Goal: Task Accomplishment & Management: Manage account settings

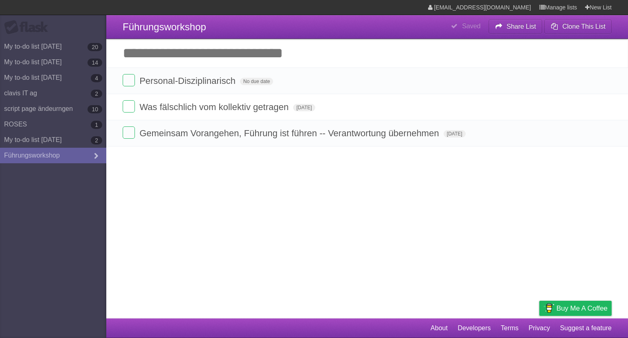
click at [236, 53] on input "Add another task" at bounding box center [367, 53] width 522 height 29
type input "*"
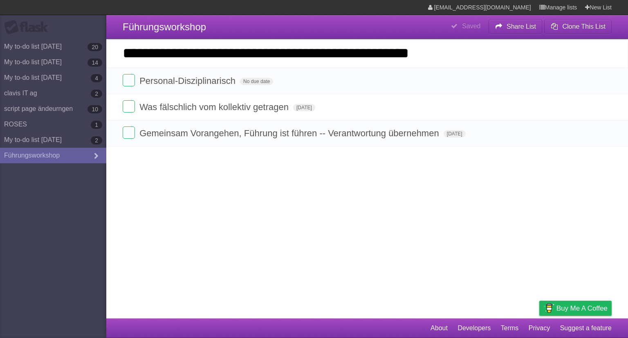
type input "**********"
click input "*********" at bounding box center [0, 0] width 0 height 0
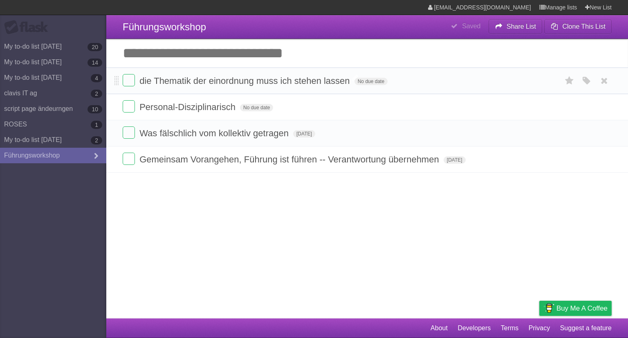
drag, startPoint x: 229, startPoint y: 86, endPoint x: 229, endPoint y: 81, distance: 5.7
click at [229, 81] on li "die Thematik der einordnung muss ich stehen lassen No due date White Red Blue G…" at bounding box center [367, 80] width 522 height 27
click at [231, 81] on span "die Thematik der einordnung muss ich stehen lassen" at bounding box center [245, 81] width 212 height 10
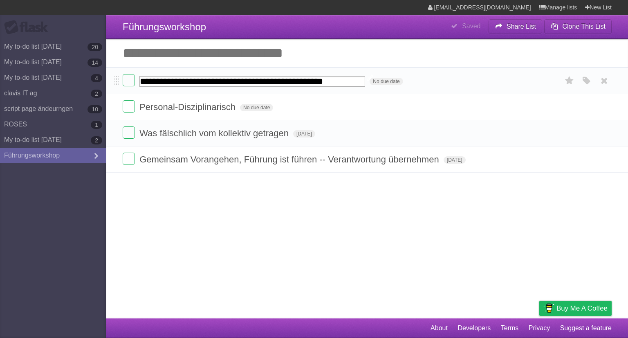
click at [224, 85] on input "**********" at bounding box center [252, 81] width 226 height 11
type input "**********"
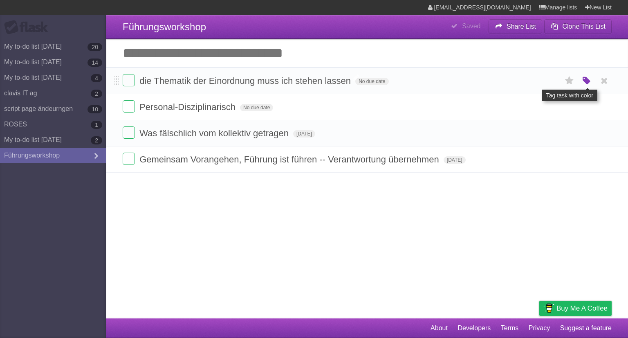
click at [588, 81] on icon "button" at bounding box center [586, 81] width 11 height 11
click at [512, 81] on div "White Red Blue Green Purple Orange" at bounding box center [532, 81] width 82 height 11
click at [509, 82] on label "Red" at bounding box center [506, 80] width 9 height 9
click at [172, 65] on input "Add another task" at bounding box center [367, 53] width 522 height 29
click at [493, 119] on li "Personal-Disziplinarisch No due date White Red Blue Green Purple Orange" at bounding box center [367, 107] width 522 height 27
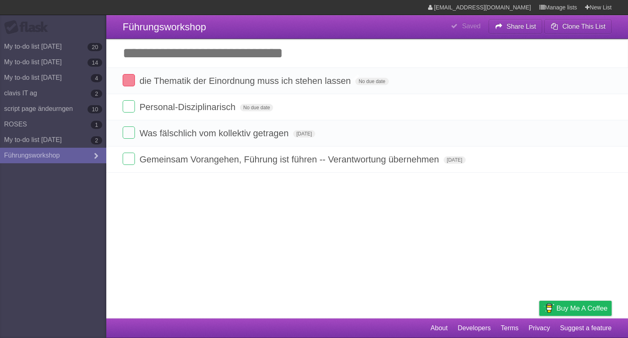
click at [267, 184] on article "**********" at bounding box center [314, 159] width 628 height 318
click at [217, 53] on input "Add another task" at bounding box center [367, 53] width 522 height 29
type input "*"
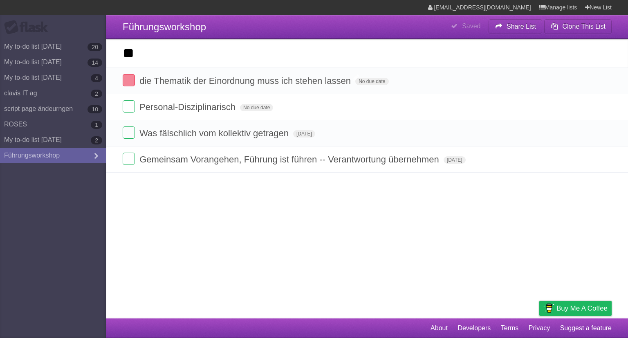
type input "*"
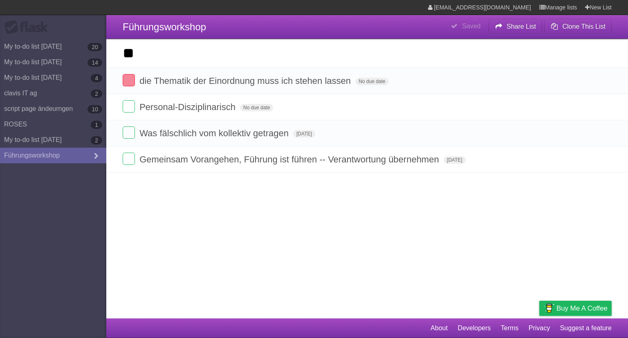
type input "*"
click at [28, 260] on aside "Flask My to-do list [DATE] 20 My to-do list [DATE] 14 My to-do list [DATE] 4 cl…" at bounding box center [53, 169] width 106 height 338
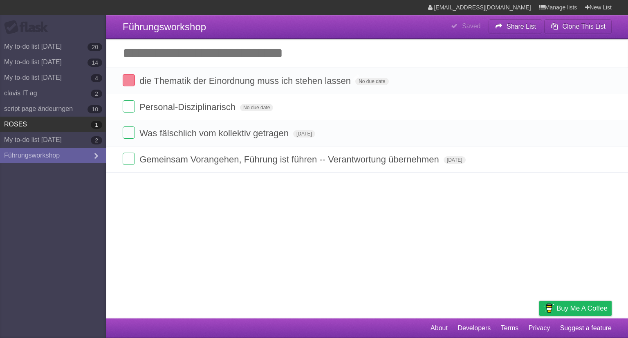
click at [47, 117] on link "ROSES 1" at bounding box center [53, 124] width 106 height 16
click at [69, 129] on link "ROSES 1" at bounding box center [53, 124] width 106 height 16
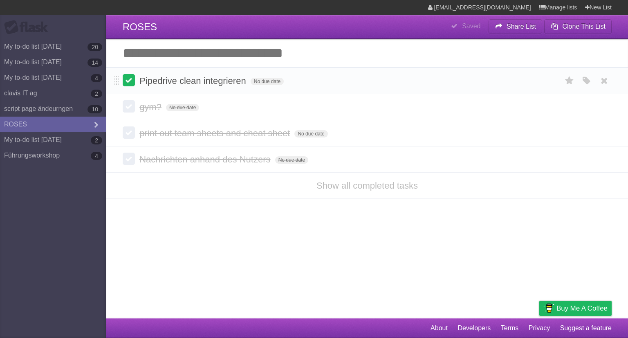
click at [128, 85] on label at bounding box center [129, 80] width 12 height 12
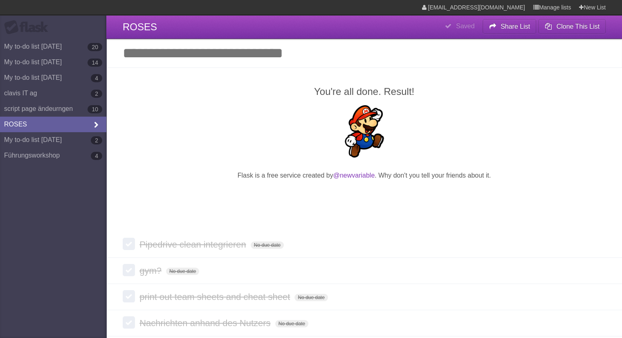
click at [96, 125] on icon at bounding box center [96, 125] width 12 height 9
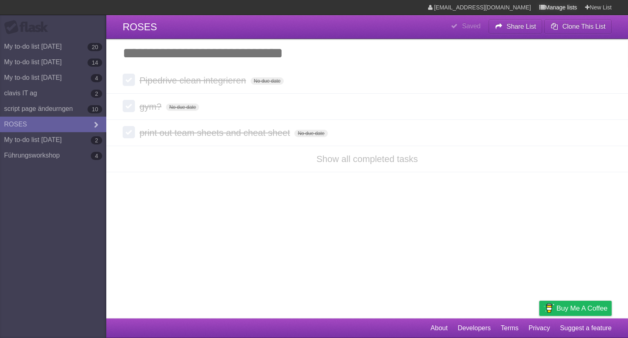
click at [558, 7] on link "Manage lists" at bounding box center [558, 7] width 38 height 15
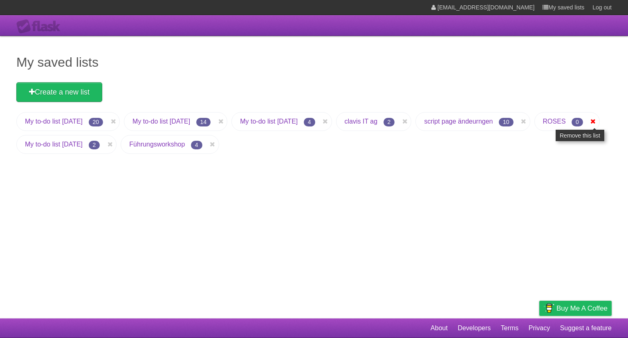
click at [589, 126] on icon at bounding box center [593, 121] width 8 height 10
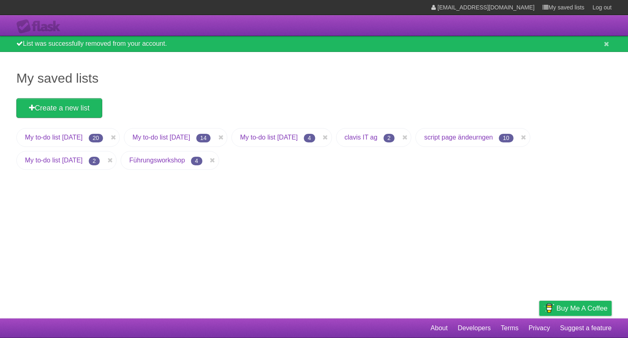
click at [160, 162] on link "Führungsworkshop" at bounding box center [157, 160] width 56 height 7
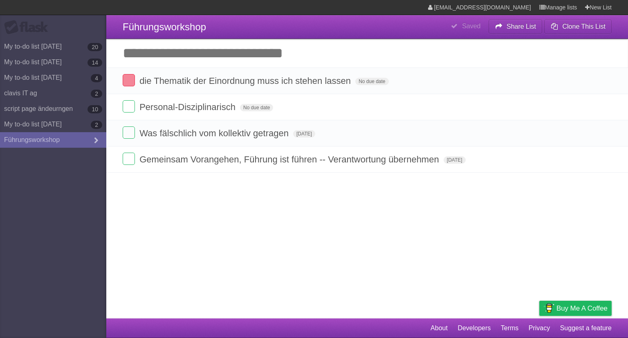
click at [253, 58] on input "Add another task" at bounding box center [367, 53] width 522 height 29
click at [361, 51] on input "Add another task" at bounding box center [367, 53] width 522 height 29
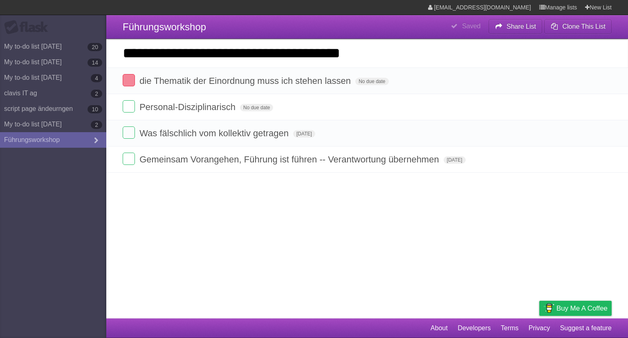
type input "**********"
click input "*********" at bounding box center [0, 0] width 0 height 0
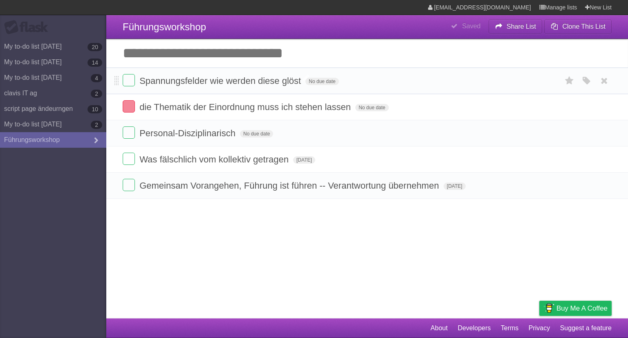
click at [285, 83] on span "Spannungsfelder wie werden diese glöst" at bounding box center [220, 81] width 163 height 10
click at [285, 83] on input "**********" at bounding box center [225, 81] width 172 height 11
type input "**********"
click at [285, 83] on span "Spannungsfelder wie werden diese gelöst" at bounding box center [223, 81] width 168 height 10
click at [196, 233] on article "**********" at bounding box center [314, 159] width 628 height 318
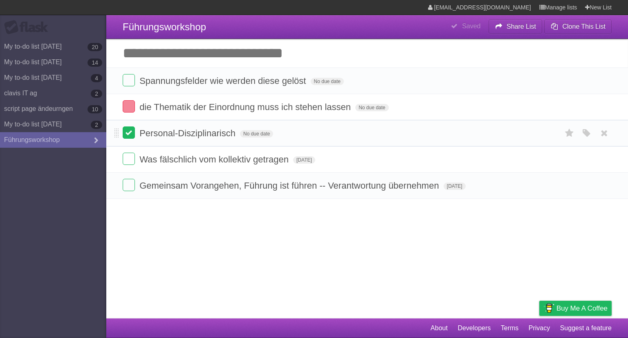
click at [132, 136] on label at bounding box center [129, 132] width 12 height 12
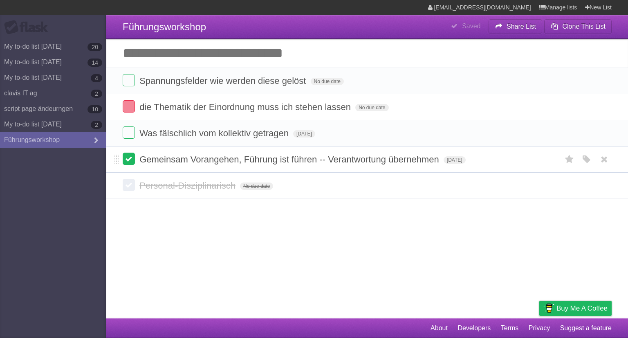
click at [130, 159] on label at bounding box center [129, 158] width 12 height 12
click at [196, 59] on input "Add another task" at bounding box center [367, 53] width 522 height 29
click at [228, 224] on article "**********" at bounding box center [314, 159] width 628 height 318
click at [273, 60] on input "Add another task" at bounding box center [367, 53] width 522 height 29
click at [150, 56] on input "Add another task" at bounding box center [367, 53] width 522 height 29
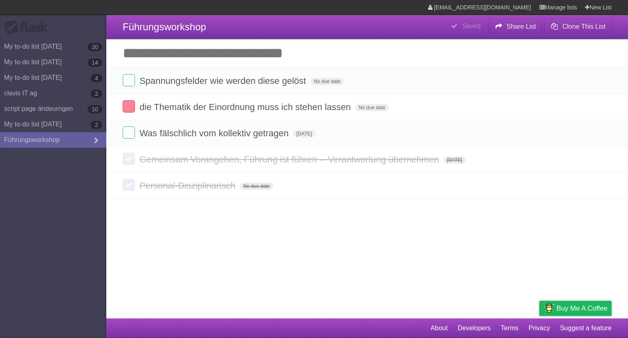
click at [219, 250] on article "**********" at bounding box center [314, 159] width 628 height 318
click at [214, 48] on input "Add another task" at bounding box center [367, 53] width 522 height 29
drag, startPoint x: 528, startPoint y: 201, endPoint x: 522, endPoint y: 74, distance: 126.5
click at [471, 94] on article "**********" at bounding box center [314, 159] width 628 height 318
click at [391, 290] on article "**********" at bounding box center [314, 159] width 628 height 318
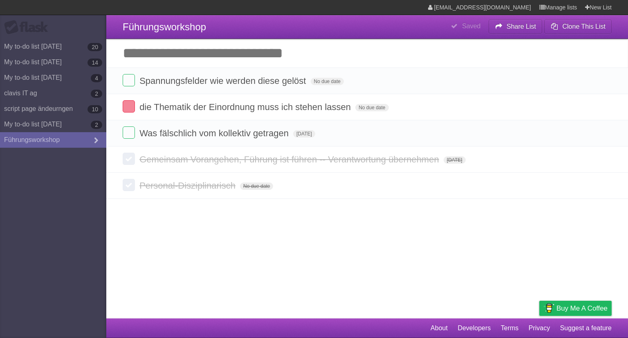
click at [183, 258] on article "**********" at bounding box center [314, 159] width 628 height 318
click at [388, 41] on input "Add another task" at bounding box center [367, 53] width 522 height 29
click at [358, 57] on input "Add another task" at bounding box center [367, 53] width 522 height 29
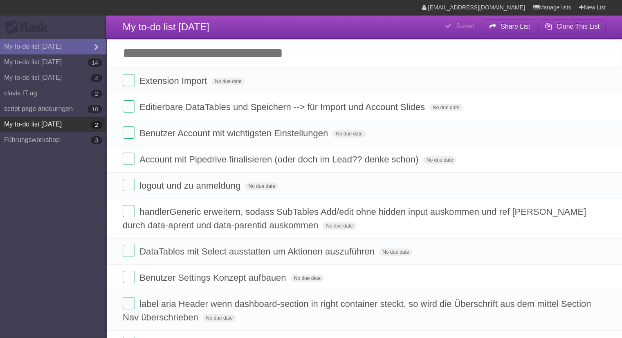
click at [49, 118] on link "My to-do list 09/22/2025 2" at bounding box center [53, 124] width 106 height 16
click at [53, 123] on link "My to-do list 09/22/2025 2" at bounding box center [53, 124] width 106 height 16
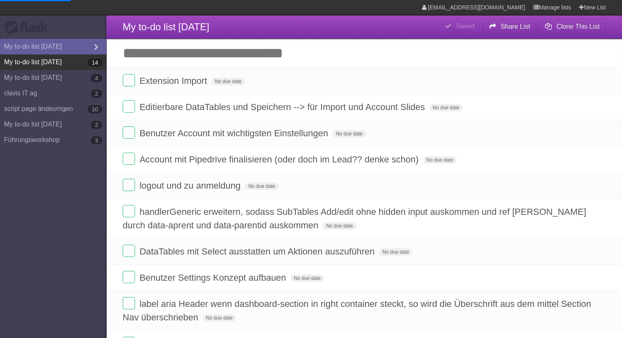
click at [52, 66] on link "My to-do list 08/26/2025 14" at bounding box center [53, 62] width 106 height 16
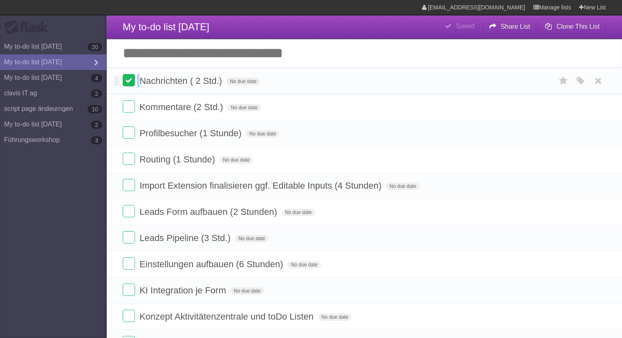
drag, startPoint x: 122, startPoint y: 83, endPoint x: 129, endPoint y: 83, distance: 6.6
click at [129, 83] on li "Nachrichten ( 2 Std.) No due date White Red Blue Green Purple Orange" at bounding box center [363, 80] width 515 height 27
click at [129, 83] on label at bounding box center [129, 80] width 12 height 12
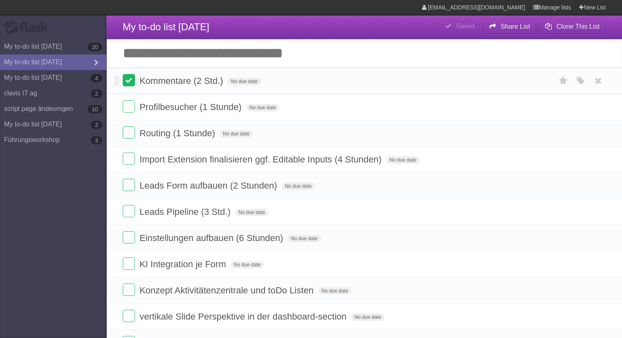
click at [129, 102] on label at bounding box center [129, 106] width 12 height 12
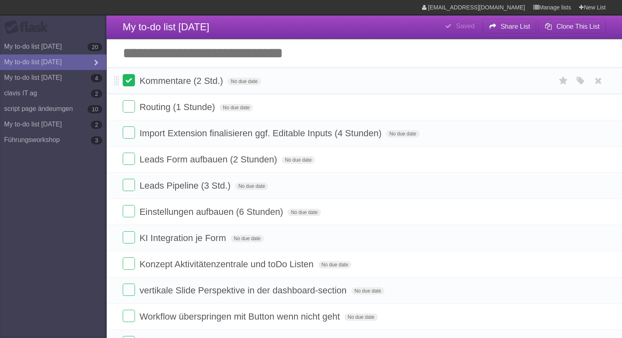
click at [129, 83] on label at bounding box center [129, 80] width 12 height 12
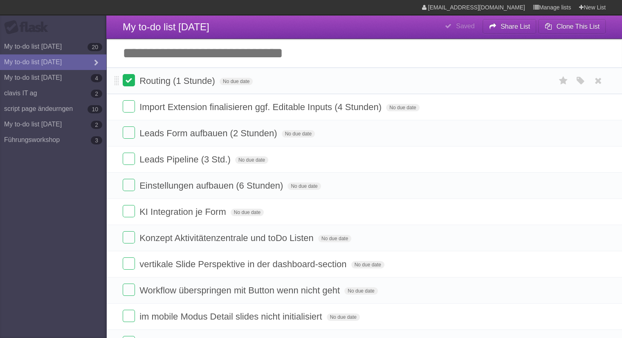
click at [128, 82] on label at bounding box center [129, 80] width 12 height 12
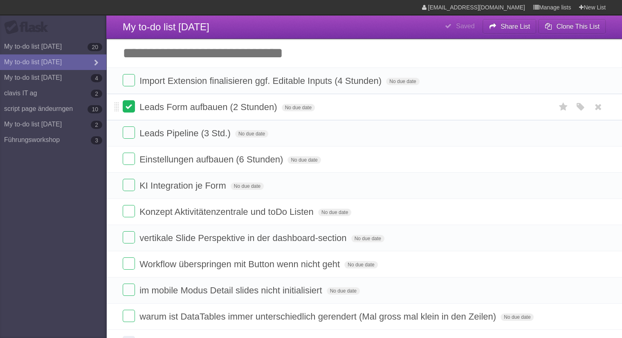
click at [126, 105] on label at bounding box center [129, 106] width 12 height 12
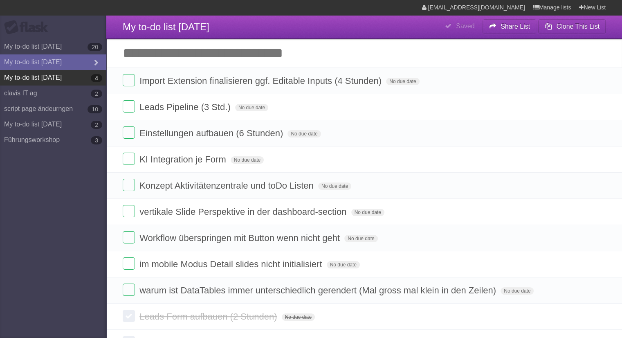
click at [42, 74] on link "My to-do list 09/01/2025 4" at bounding box center [53, 78] width 106 height 16
click at [76, 81] on link "My to-do list 09/01/2025 4" at bounding box center [53, 78] width 106 height 16
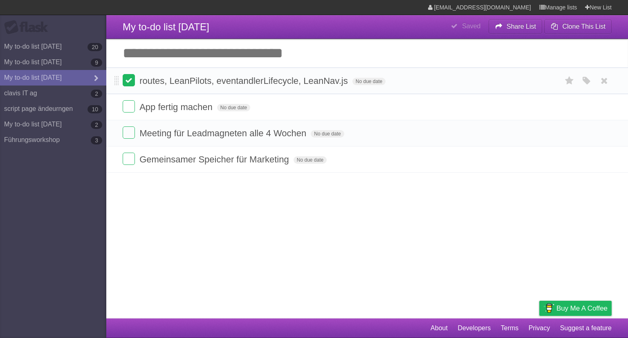
click at [129, 83] on label at bounding box center [129, 80] width 12 height 12
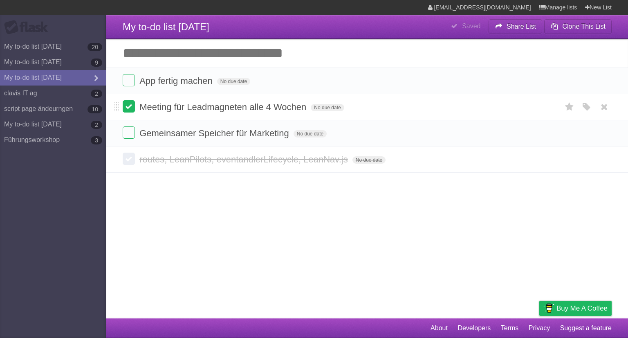
click at [127, 109] on label at bounding box center [129, 106] width 12 height 12
click at [129, 109] on label at bounding box center [129, 106] width 12 height 12
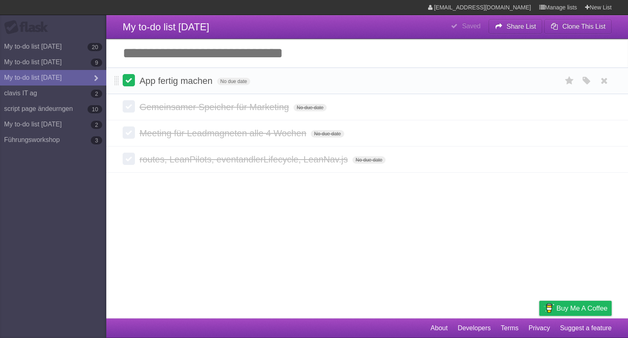
click at [132, 79] on label at bounding box center [129, 80] width 12 height 12
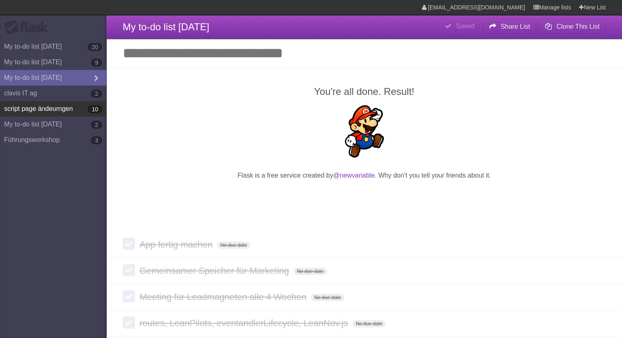
click at [55, 105] on link "script page ändeurngen 10" at bounding box center [53, 109] width 106 height 16
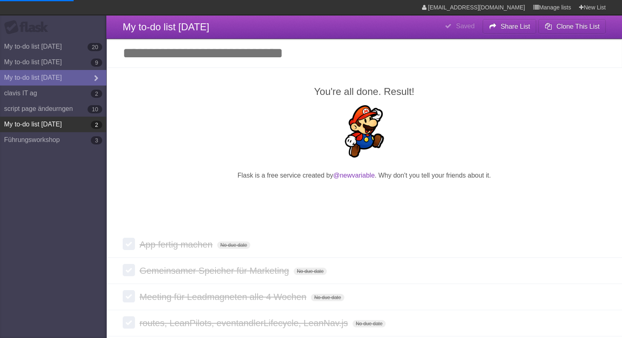
click at [57, 125] on link "My to-do list 09/22/2025 2" at bounding box center [53, 124] width 106 height 16
click at [56, 125] on link "My to-do list 09/22/2025 2" at bounding box center [53, 124] width 106 height 16
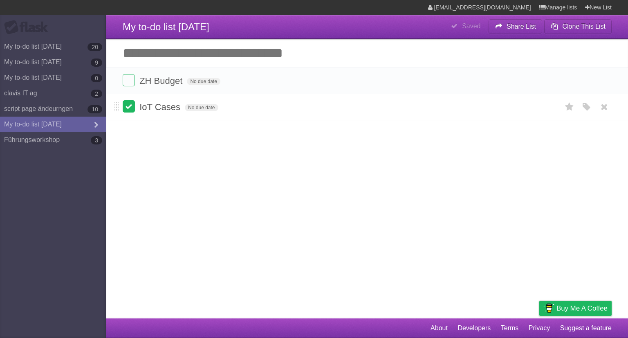
click at [131, 107] on label at bounding box center [129, 106] width 12 height 12
click at [130, 79] on label at bounding box center [129, 80] width 12 height 12
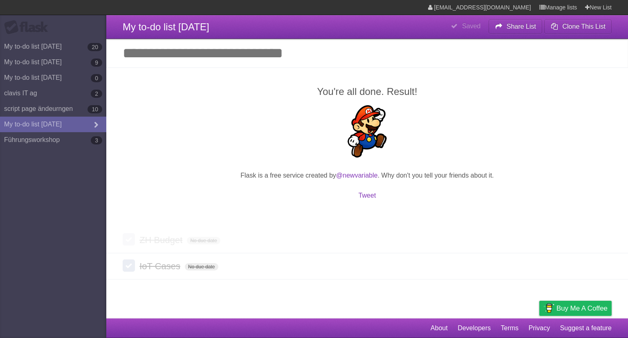
click at [130, 79] on div "You're all done. Result! Flask is a free service created by @newvariable . Why …" at bounding box center [367, 146] width 522 height 159
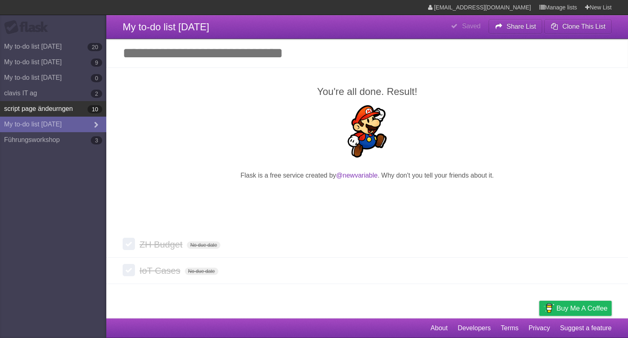
click at [53, 114] on link "script page ändeurngen 10" at bounding box center [53, 109] width 106 height 16
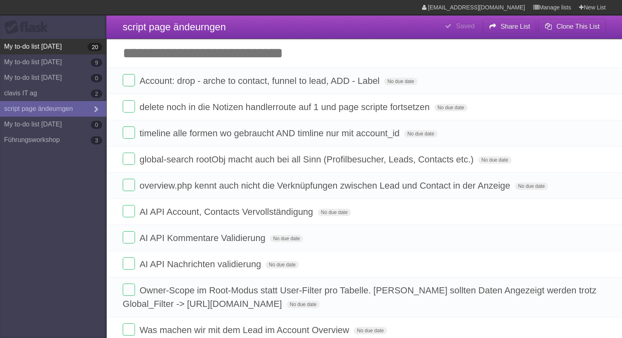
click at [67, 51] on link "My to-do list 08/12/2025 20" at bounding box center [53, 47] width 106 height 16
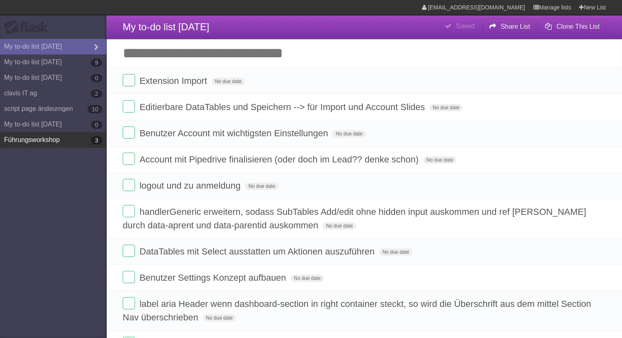
click at [54, 141] on link "Führungsworkshop 3" at bounding box center [53, 140] width 106 height 16
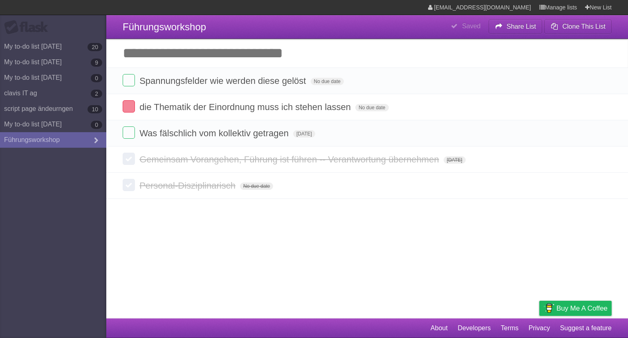
click at [315, 54] on input "Add another task" at bounding box center [367, 53] width 522 height 29
click at [167, 58] on input "Add another task" at bounding box center [367, 53] width 522 height 29
click at [139, 56] on input "Add another task" at bounding box center [367, 53] width 522 height 29
click at [155, 65] on input "Add another task" at bounding box center [367, 53] width 522 height 29
click at [235, 54] on input "Add another task" at bounding box center [367, 53] width 522 height 29
